Goal: Transaction & Acquisition: Purchase product/service

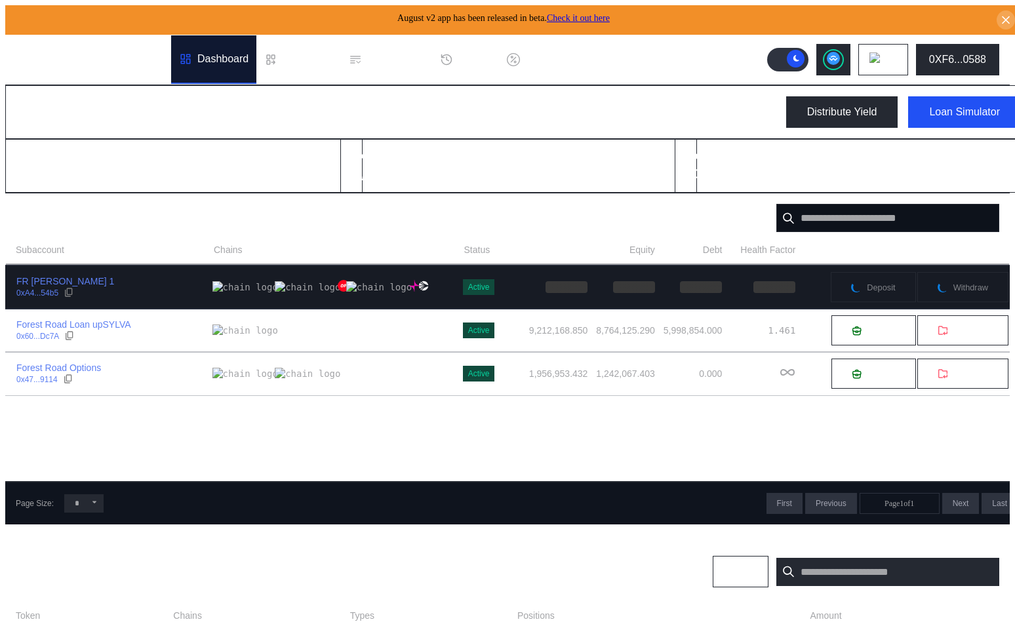
click at [153, 286] on div "FR [PERSON_NAME] 1 0xA4...54b5" at bounding box center [109, 287] width 207 height 24
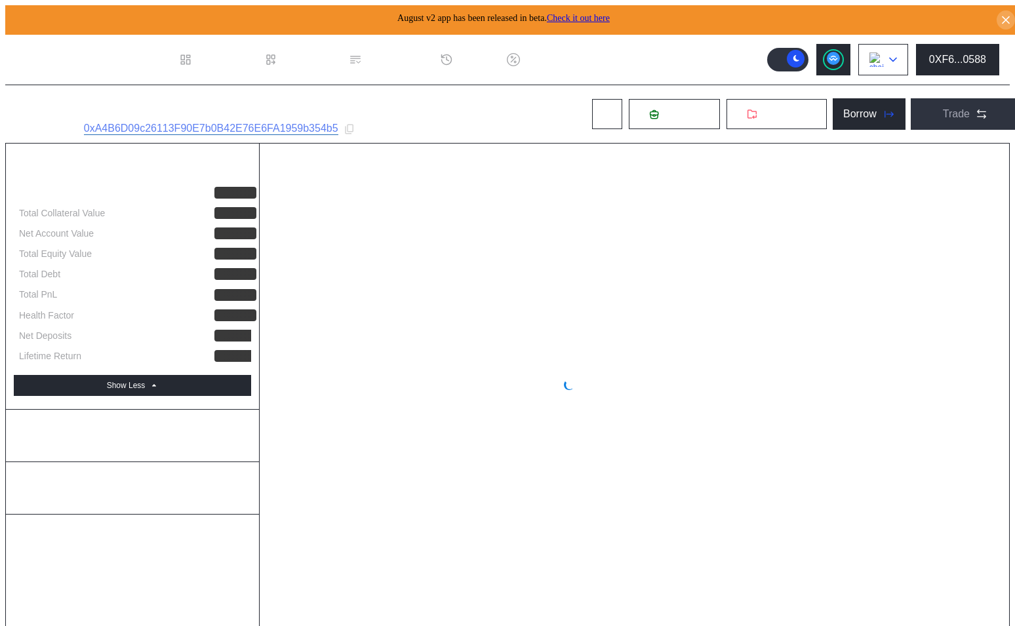
click at [884, 56] on img at bounding box center [876, 59] width 14 height 14
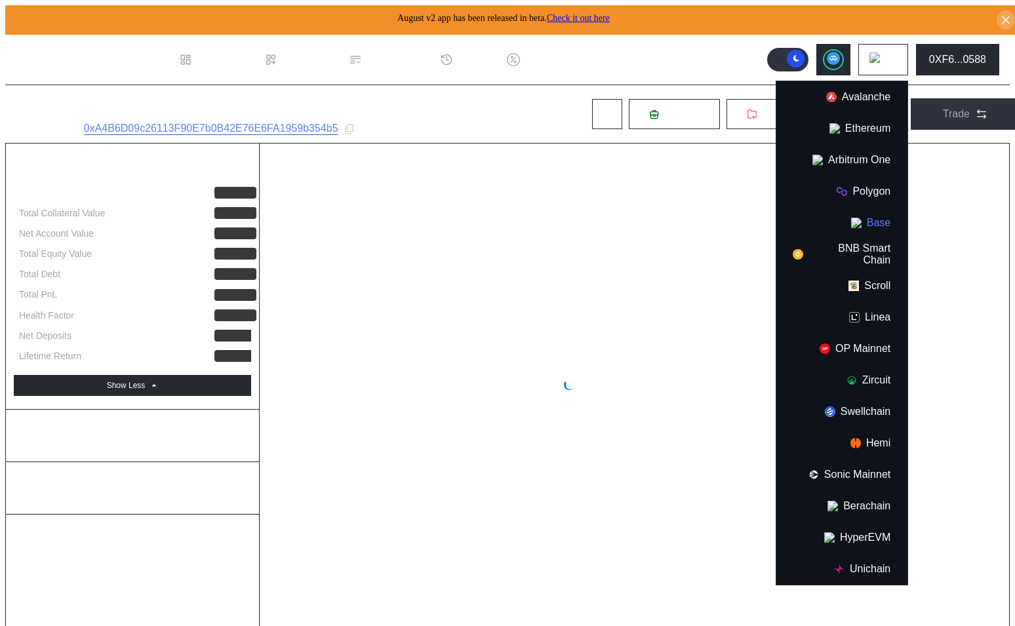
click at [867, 224] on button "Base" at bounding box center [841, 222] width 131 height 31
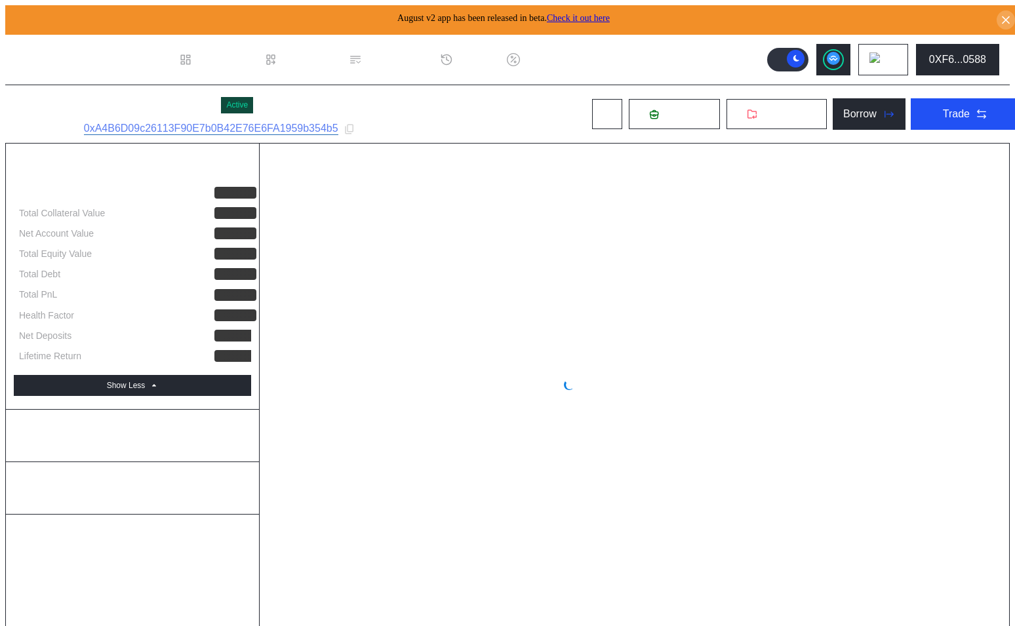
select select "*"
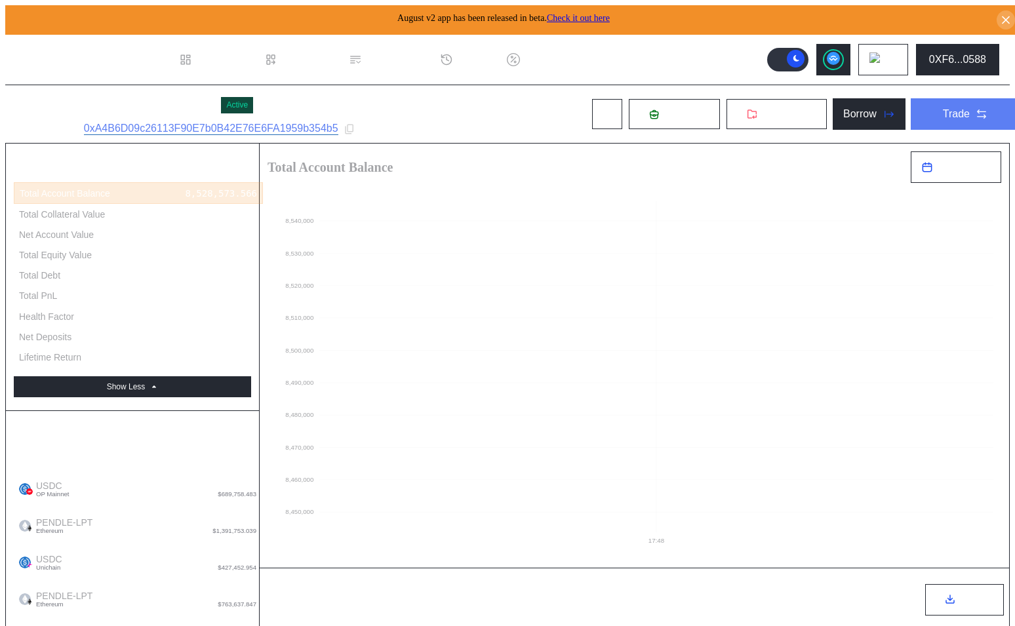
click at [938, 102] on button "Trade" at bounding box center [965, 113] width 109 height 31
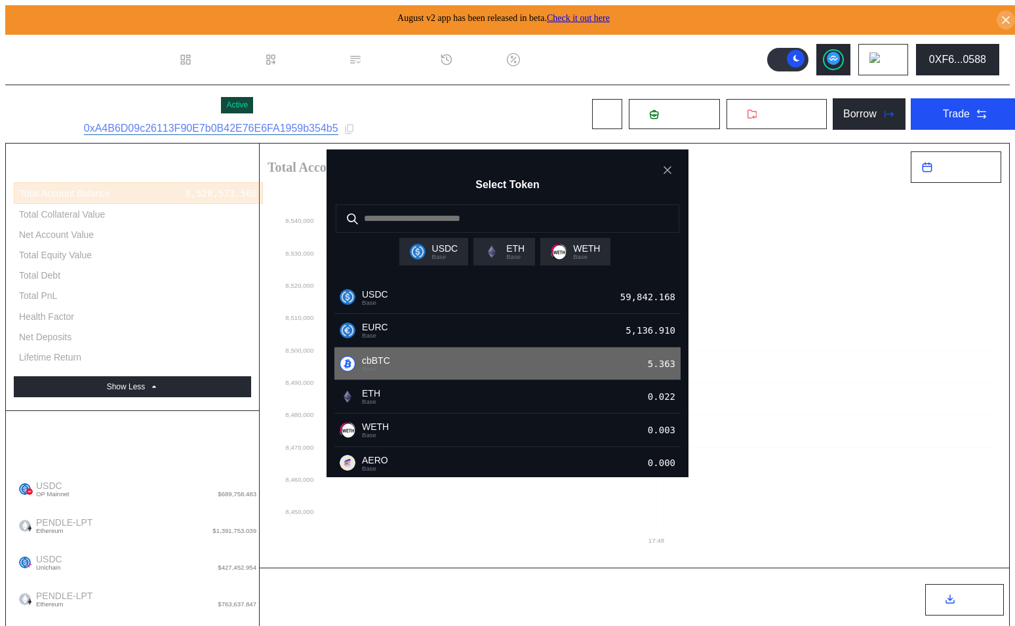
click at [492, 371] on div "cbBTC Base 5.363" at bounding box center [507, 364] width 346 height 33
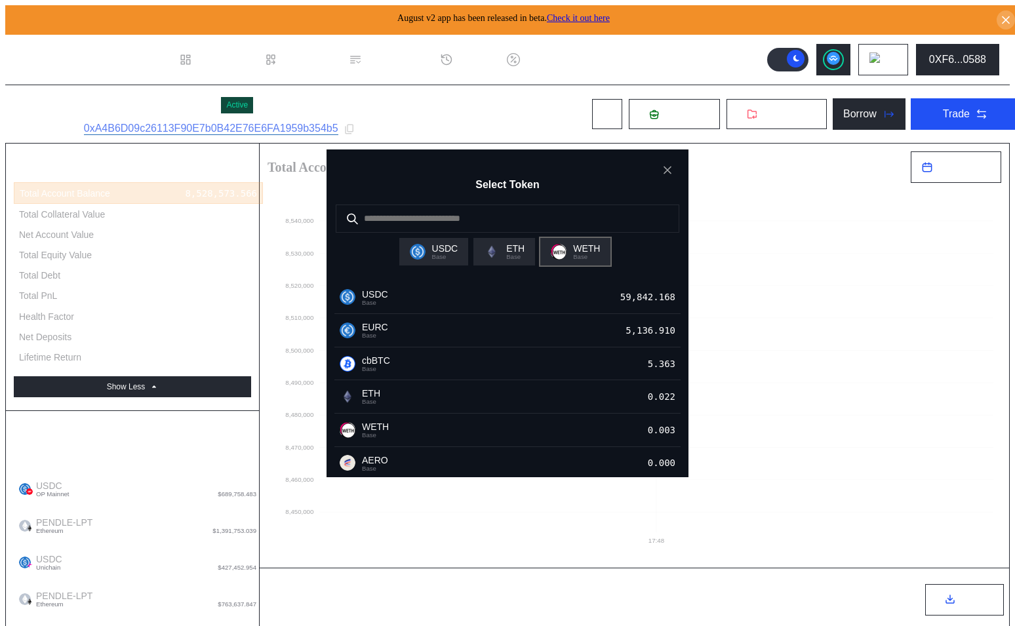
click at [583, 250] on span "WETH" at bounding box center [586, 248] width 27 height 10
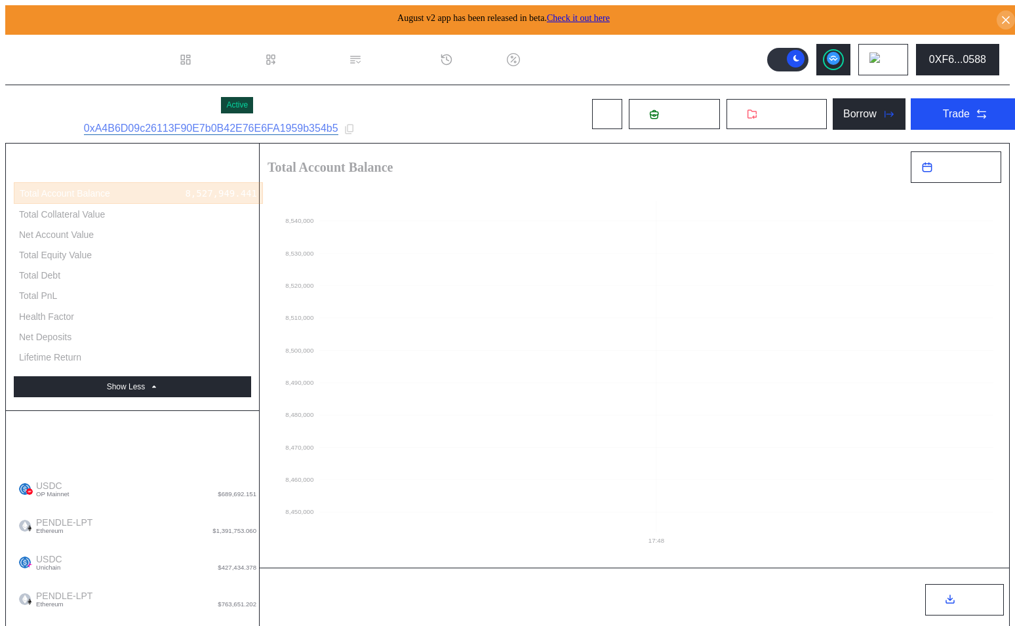
type input "*"
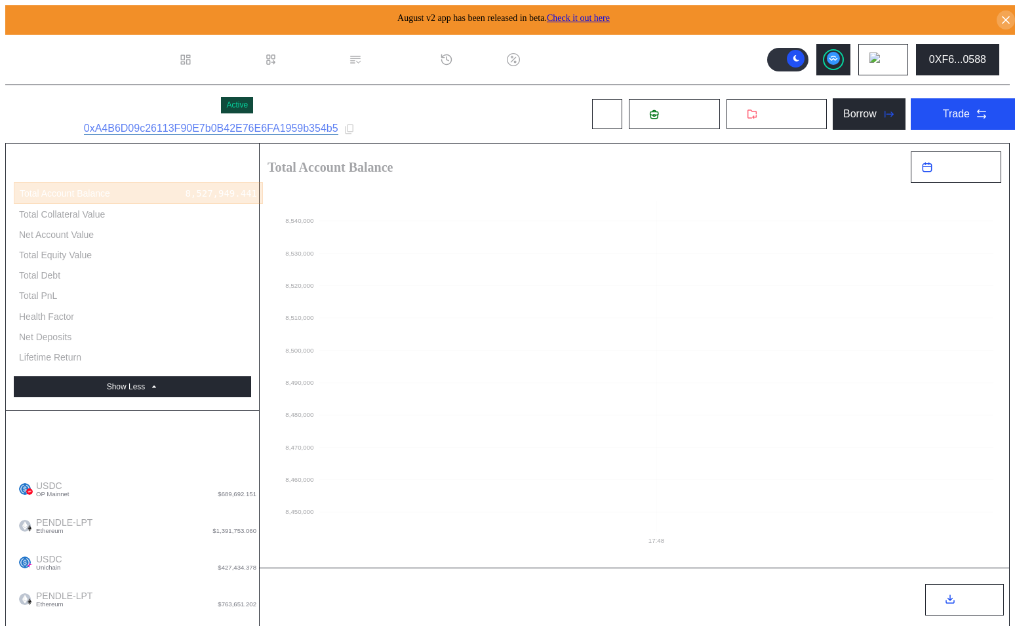
click at [485, 472] on icon "17:48 8,450,000 8,460,000 8,470,000 8,480,000 8,490,000 8,500,000 8,510,000 8,5…" at bounding box center [634, 368] width 749 height 370
